Goal: Transaction & Acquisition: Purchase product/service

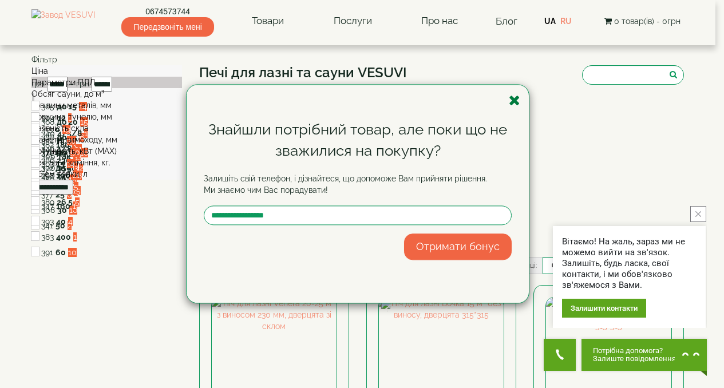
click at [516, 101] on icon "button" at bounding box center [514, 100] width 11 height 14
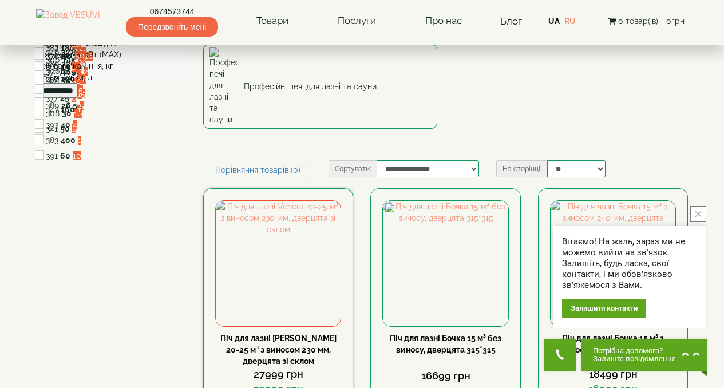
scroll to position [149, 0]
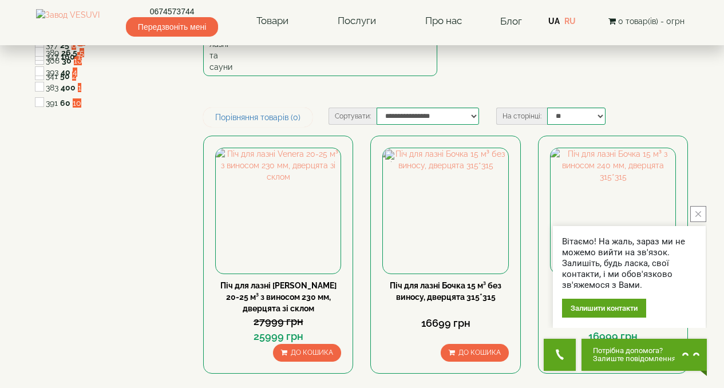
click at [699, 214] on icon "close button" at bounding box center [699, 214] width 6 height 6
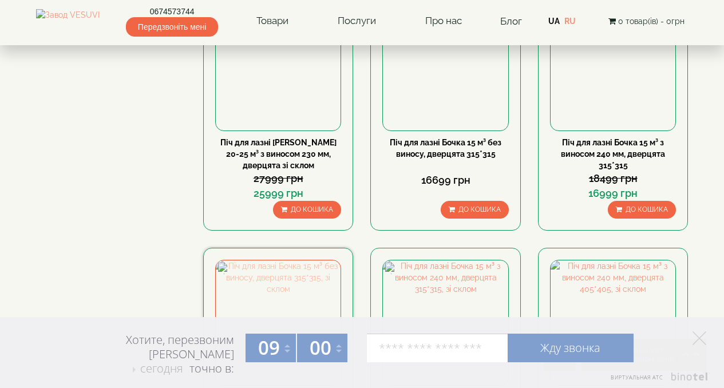
scroll to position [156, 0]
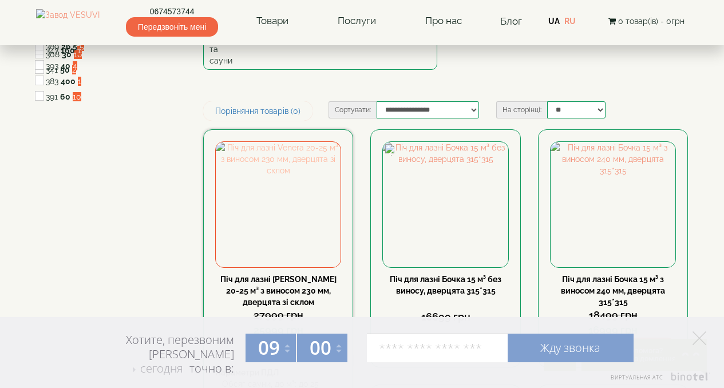
click at [276, 175] on img at bounding box center [278, 204] width 125 height 125
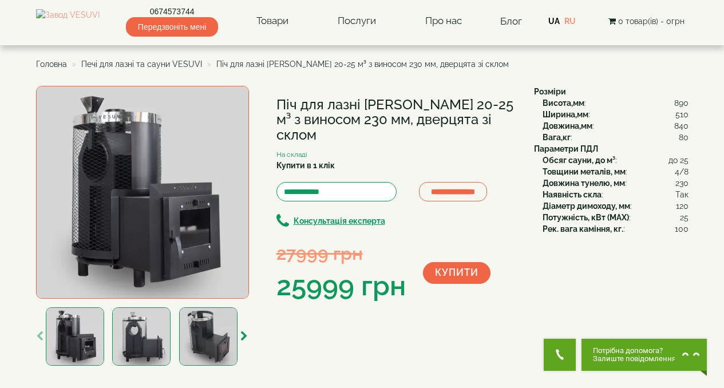
click at [146, 223] on img at bounding box center [142, 192] width 213 height 213
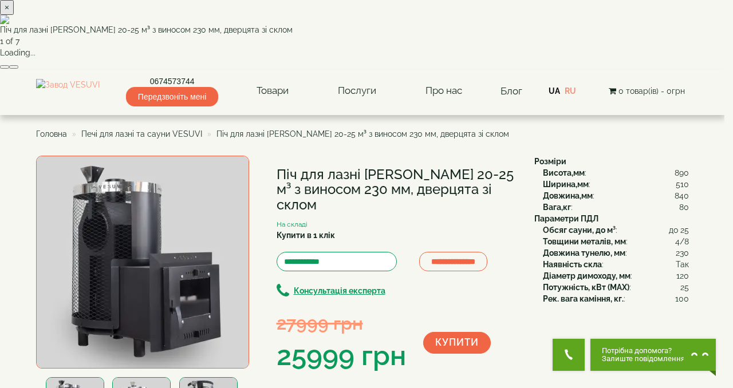
click at [18, 69] on button "button" at bounding box center [13, 66] width 9 height 3
click at [14, 15] on button "×" at bounding box center [7, 7] width 14 height 15
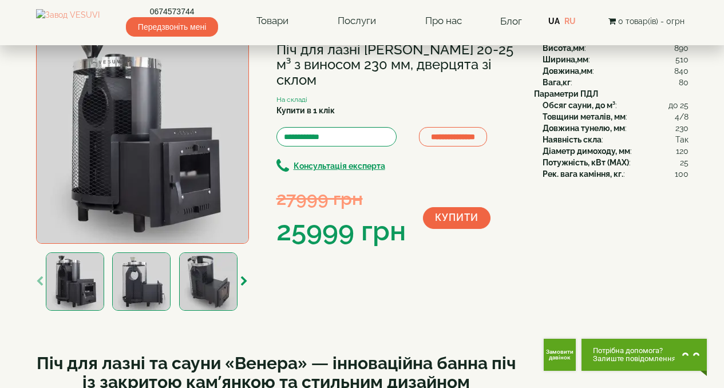
scroll to position [103, 0]
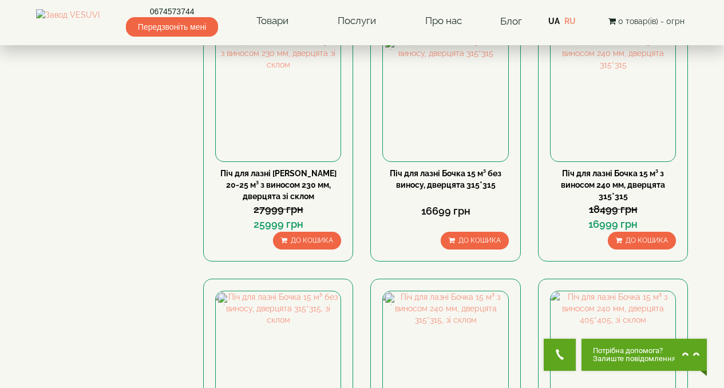
scroll to position [156, 0]
